Goal: Task Accomplishment & Management: Use online tool/utility

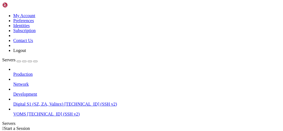
click at [39, 112] on span "[TECHNICAL_ID] (SSH v2)" at bounding box center [53, 114] width 52 height 5
click at [45, 102] on span "Digital S1 (SZ, ZA, Valitex)" at bounding box center [38, 104] width 50 height 5
click at [40, 102] on span "Digital S1 (SZ, ZA, Valitex)" at bounding box center [38, 104] width 50 height 5
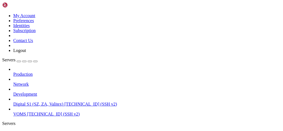
scroll to position [66, 0]
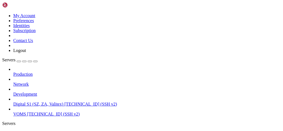
click at [63, 130] on span "Digital S1 (SZ, ZA, Valitex)" at bounding box center [38, 132] width 50 height 5
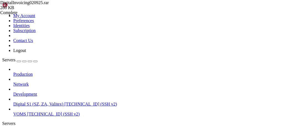
click at [63, 130] on span "Digital S1 (SZ, ZA, Valitex)" at bounding box center [38, 132] width 50 height 5
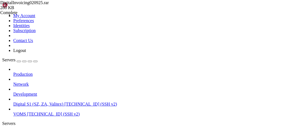
click at [63, 130] on span "Digital S1 (SZ, ZA, Valitex)" at bounding box center [38, 132] width 50 height 5
drag, startPoint x: 101, startPoint y: 333, endPoint x: 25, endPoint y: 333, distance: 76.3
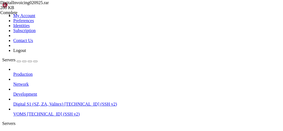
scroll to position [530, 0]
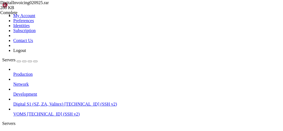
paste input "opt/mssql/data/"
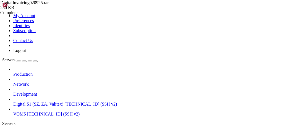
scroll to position [568, 0]
drag, startPoint x: 166, startPoint y: 26, endPoint x: 165, endPoint y: 21, distance: 5.1
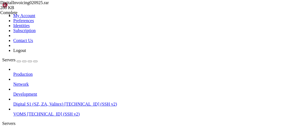
paste input "www/digitalinvoicing/SQL-DB"
drag, startPoint x: 118, startPoint y: 30, endPoint x: 148, endPoint y: 33, distance: 29.4
click at [2, 13] on link at bounding box center [2, 13] width 0 height 0
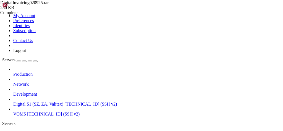
click at [2, 13] on link at bounding box center [2, 13] width 0 height 0
click at [35, 61] on icon "button" at bounding box center [35, 61] width 0 height 0
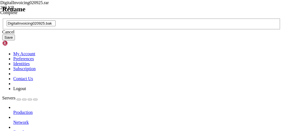
click at [155, 35] on div "Cancel" at bounding box center [141, 32] width 279 height 5
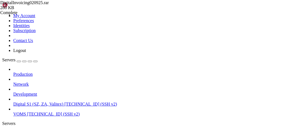
paste input "DigitalInvoicing020925.bak"
type input "/var/www/digitalinvoicing/SQL-DB/DigitalInvoicing020925.bak"
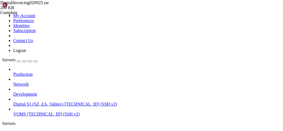
click at [37, 130] on span "Digital S1 (SZ, ZA, Valitex)" at bounding box center [38, 132] width 50 height 5
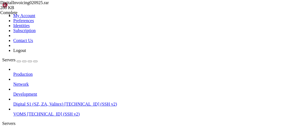
drag, startPoint x: 144, startPoint y: 23, endPoint x: 136, endPoint y: 1, distance: 24.1
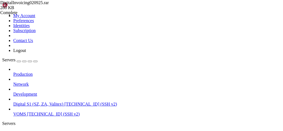
click at [2, 121] on div "Servers" at bounding box center [141, 123] width 279 height 5
click at [35, 102] on span "Digital S1 (SZ, ZA, Valitex)" at bounding box center [38, 104] width 50 height 5
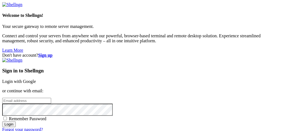
click at [36, 79] on link "Login with Google" at bounding box center [19, 81] width 34 height 5
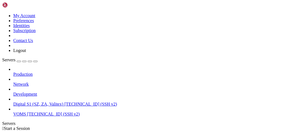
click at [54, 102] on span "Digital S1 (SZ, ZA, Valitex)" at bounding box center [38, 104] width 50 height 5
click at [48, 102] on span "Digital S1 (SZ, ZA, Valitex)" at bounding box center [38, 104] width 50 height 5
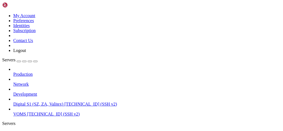
type input "/var/www/digitalinvoicing/webclient"
